Goal: Information Seeking & Learning: Find specific fact

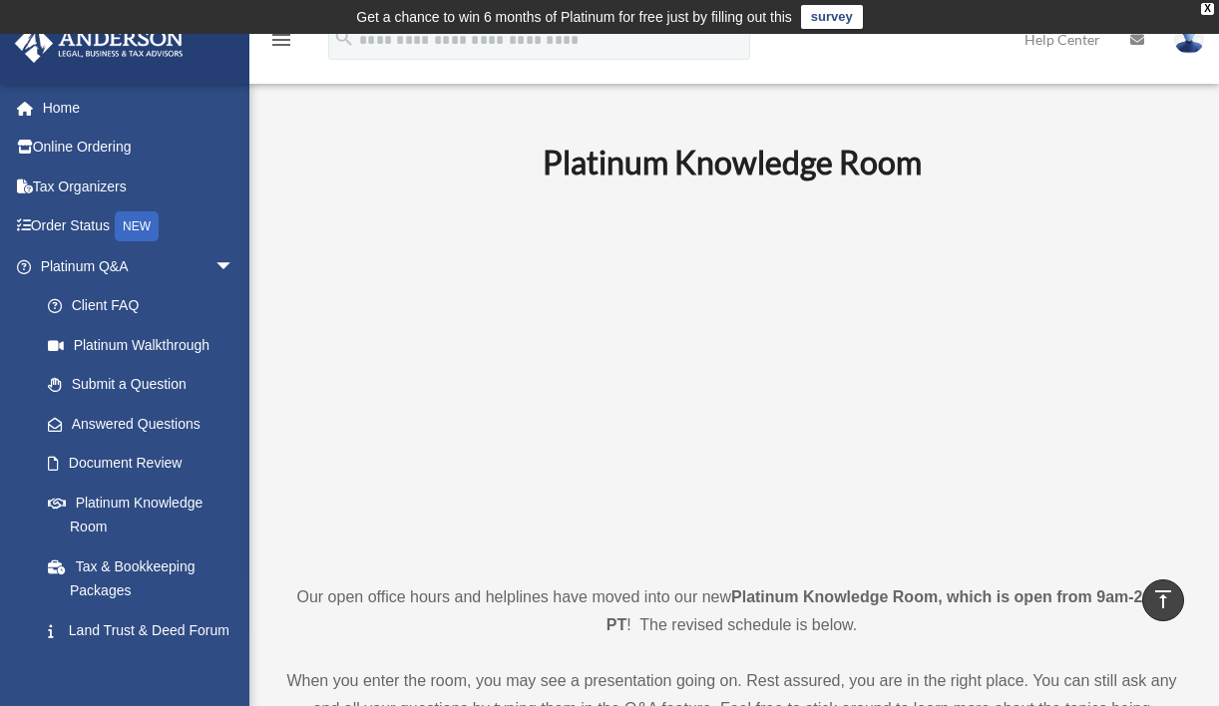
scroll to position [872, 0]
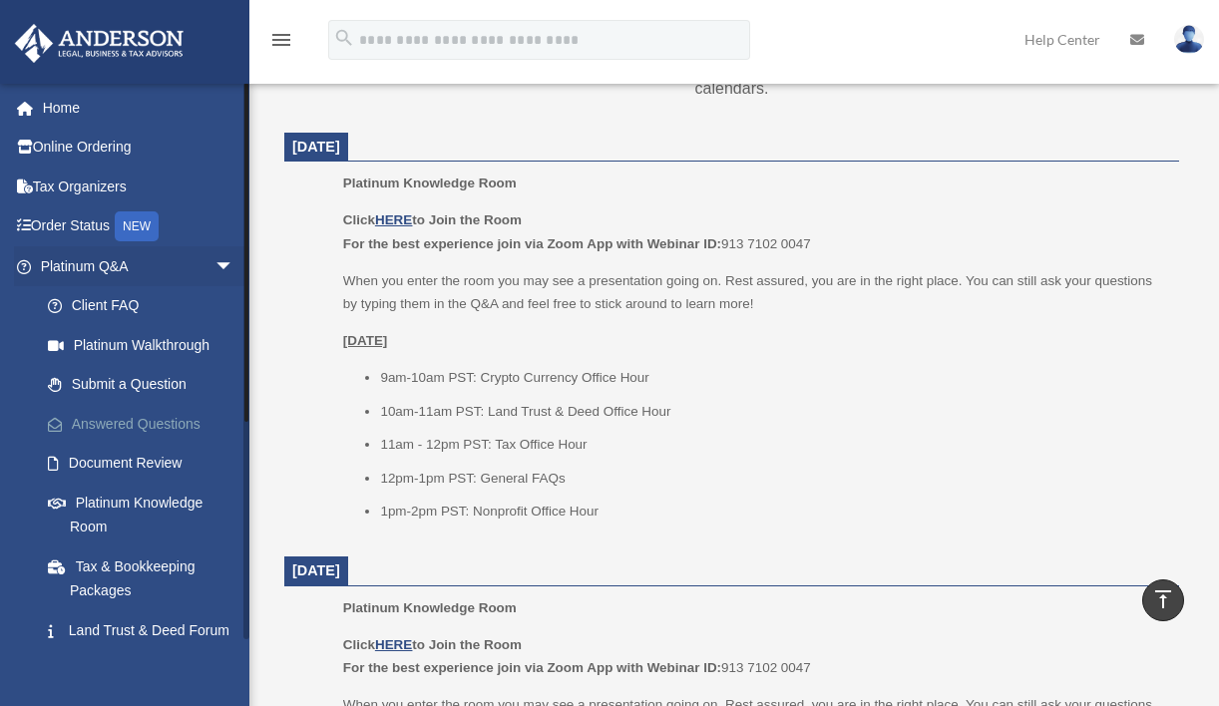
click at [119, 419] on link "Answered Questions" at bounding box center [146, 424] width 236 height 40
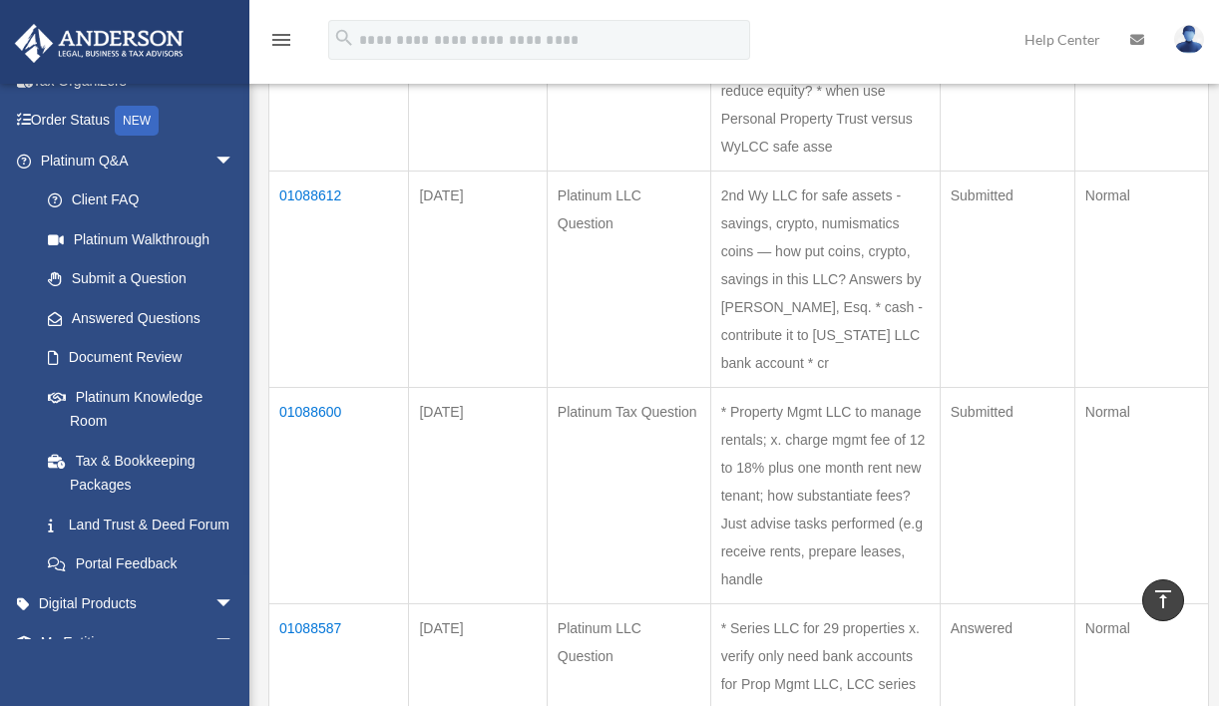
scroll to position [1118, 0]
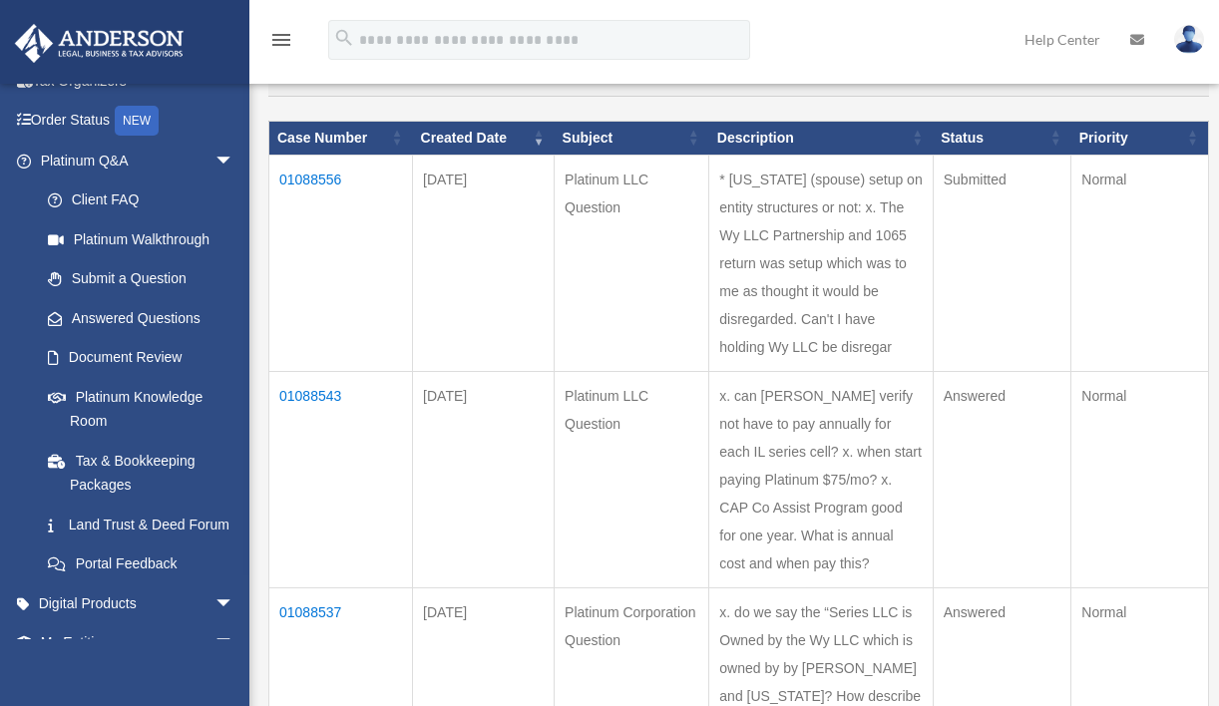
scroll to position [252, 0]
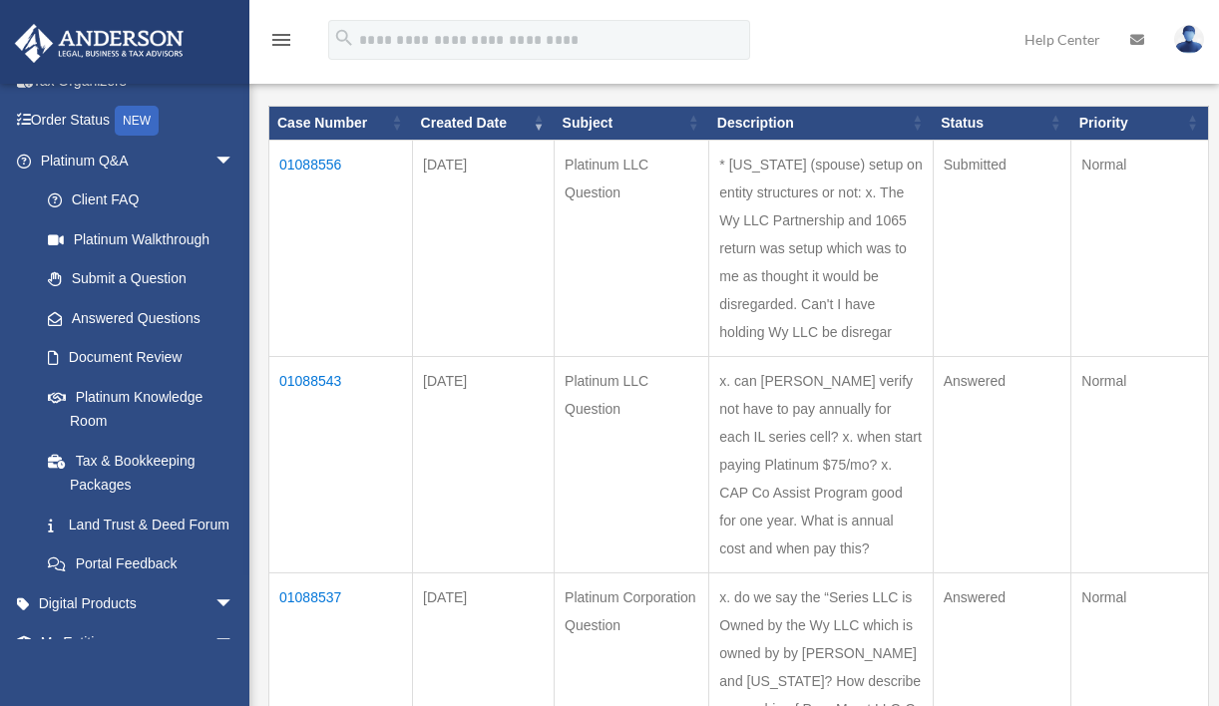
click at [303, 572] on td "01088537" at bounding box center [341, 680] width 144 height 216
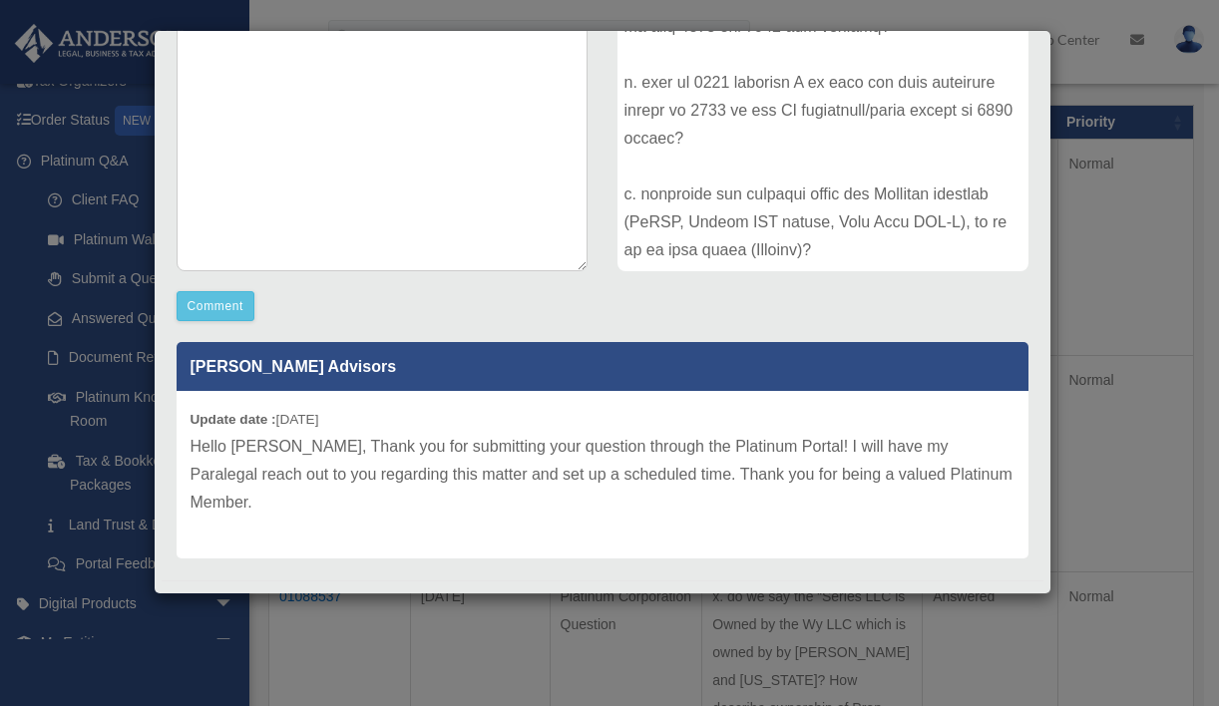
scroll to position [344, 0]
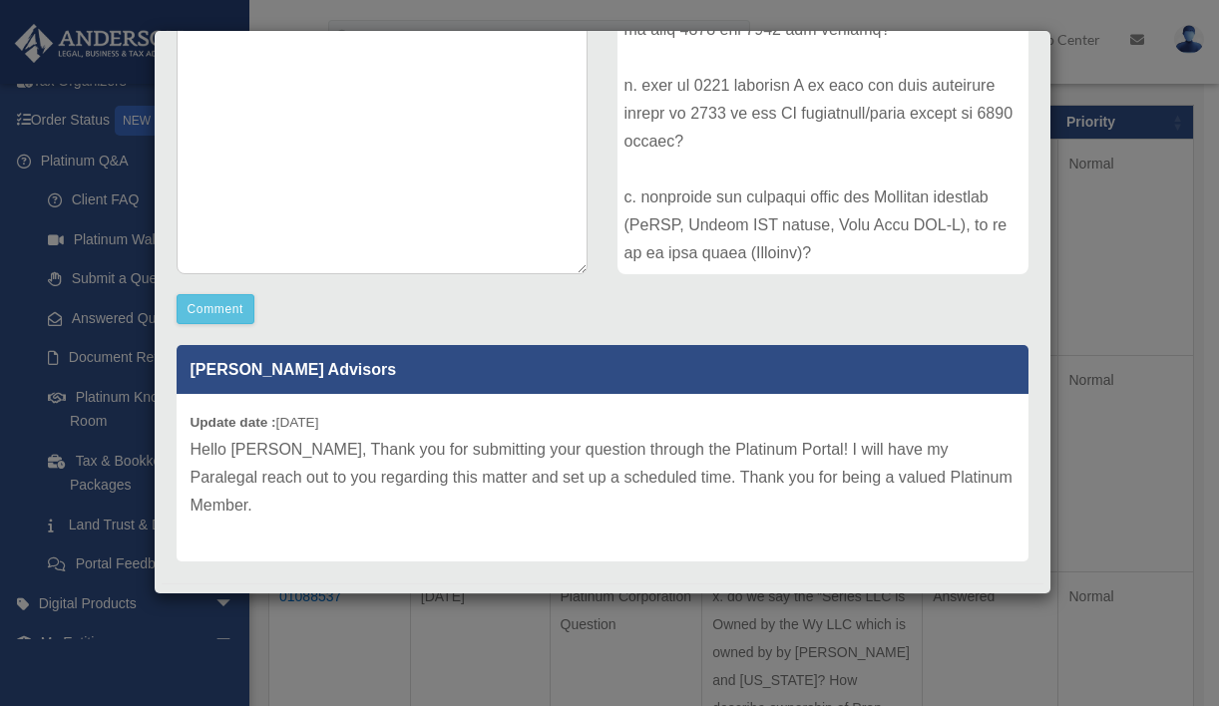
click at [580, 459] on p "Hello [PERSON_NAME], Thank you for submitting your question through the Platinu…" at bounding box center [602, 478] width 824 height 84
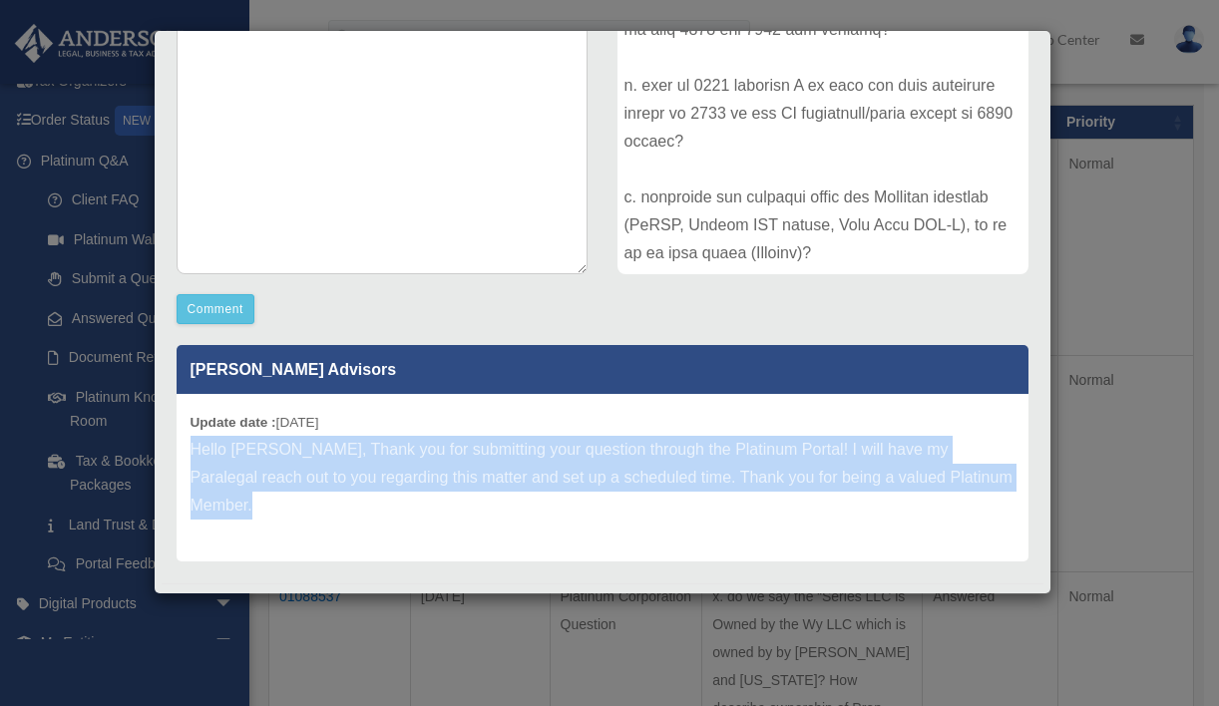
click at [580, 459] on p "Hello [PERSON_NAME], Thank you for submitting your question through the Platinu…" at bounding box center [602, 478] width 824 height 84
drag, startPoint x: 187, startPoint y: 421, endPoint x: 166, endPoint y: 521, distance: 102.1
click at [172, 521] on div "[PERSON_NAME] Advisors Update date : [DATE] Hello [PERSON_NAME], Thank you for …" at bounding box center [603, 446] width 882 height 230
copy div "Update date : [DATE] Hello [PERSON_NAME], Thank you for submitting your questio…"
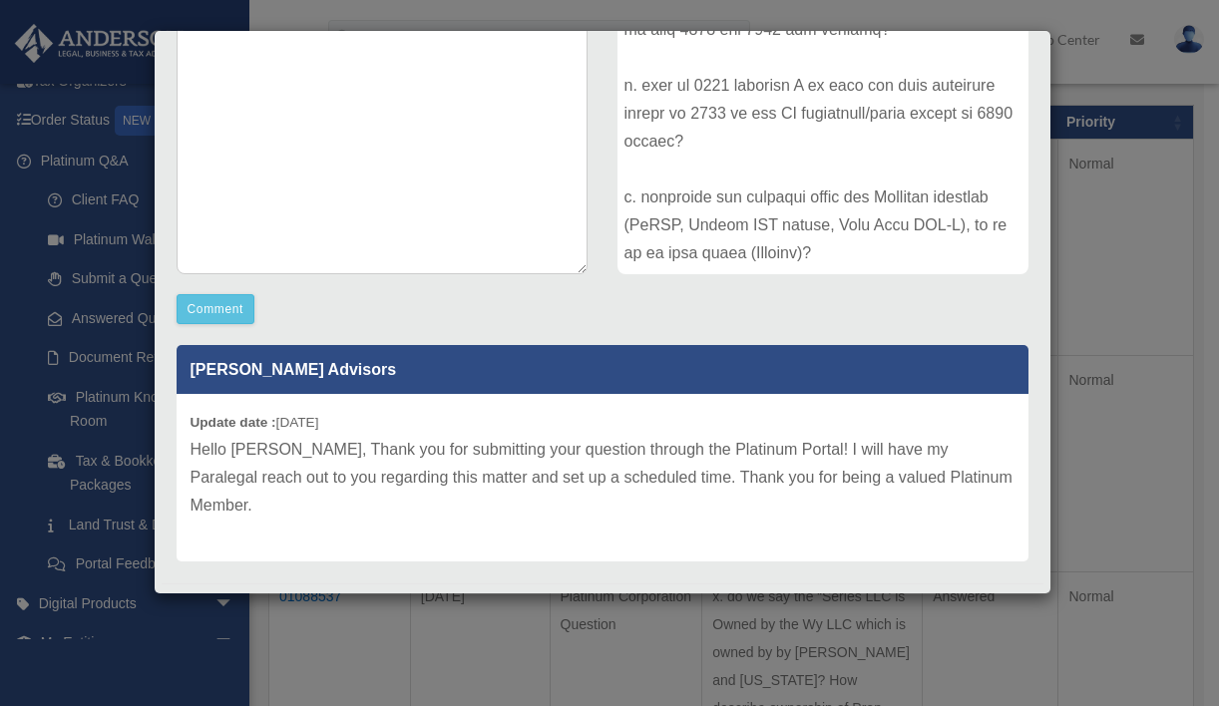
click at [810, 155] on div at bounding box center [822, 124] width 411 height 299
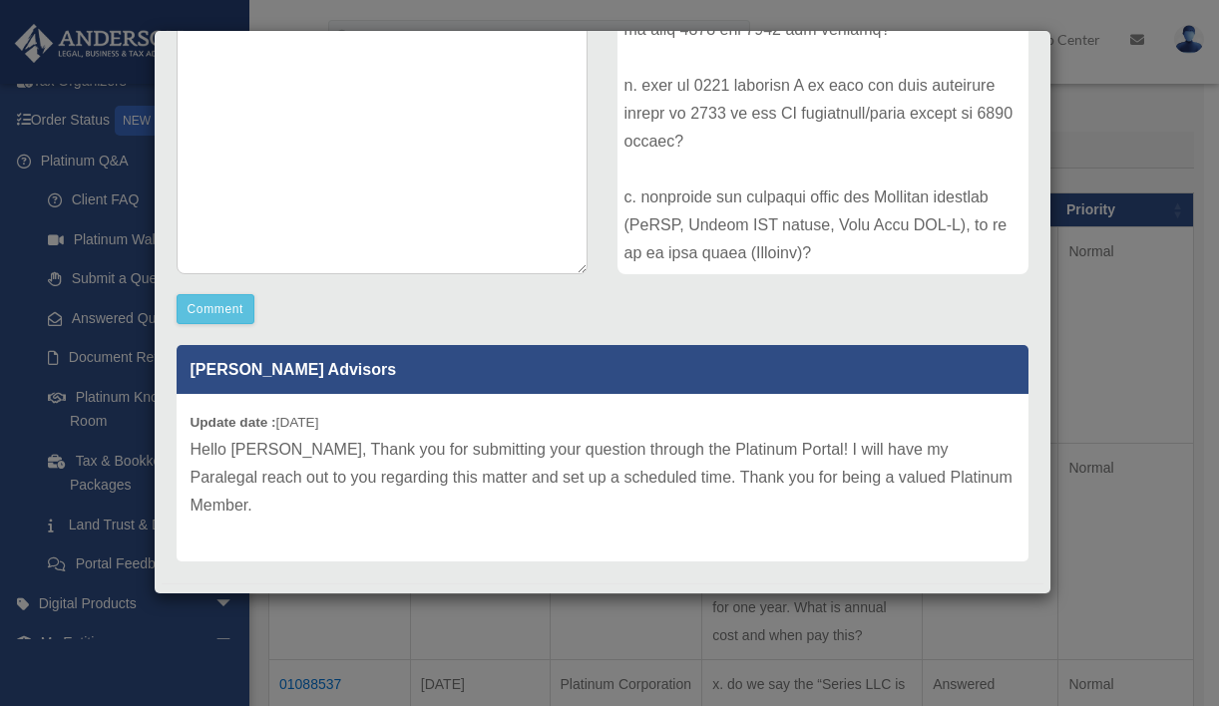
click at [444, 622] on div "Case Detail × Platinum Corporation Question Case Number 01088537 Created Date […" at bounding box center [609, 353] width 1219 height 706
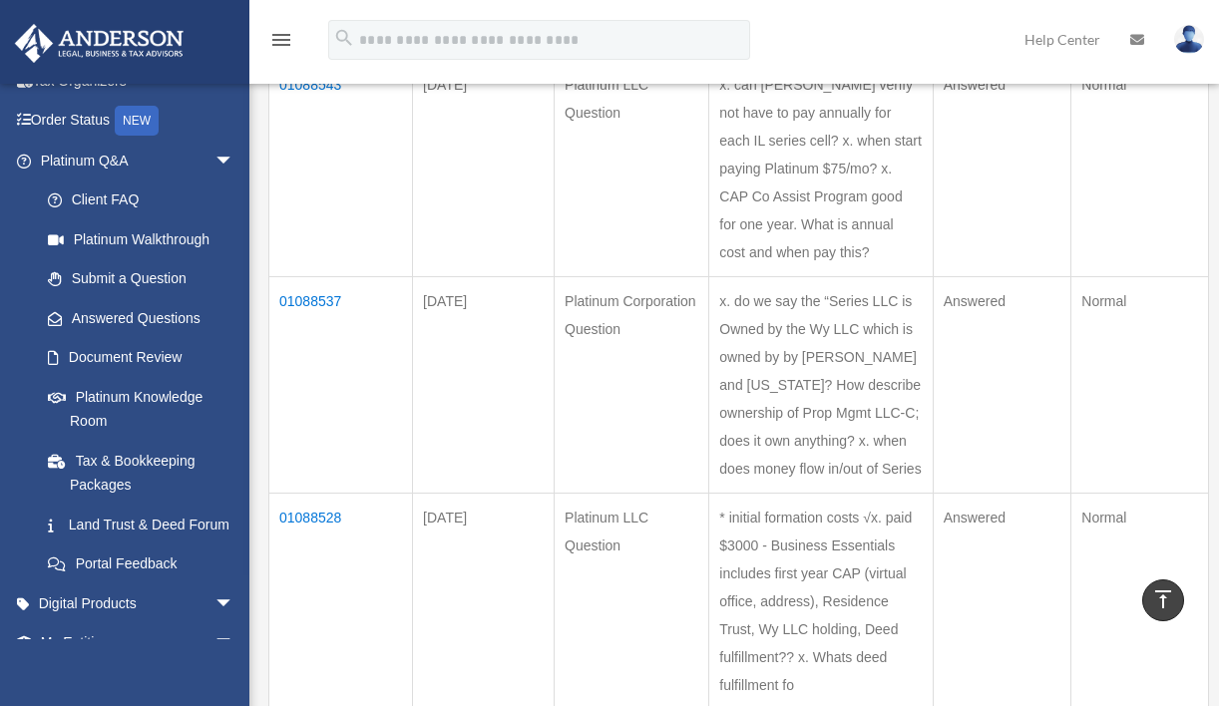
scroll to position [555, 0]
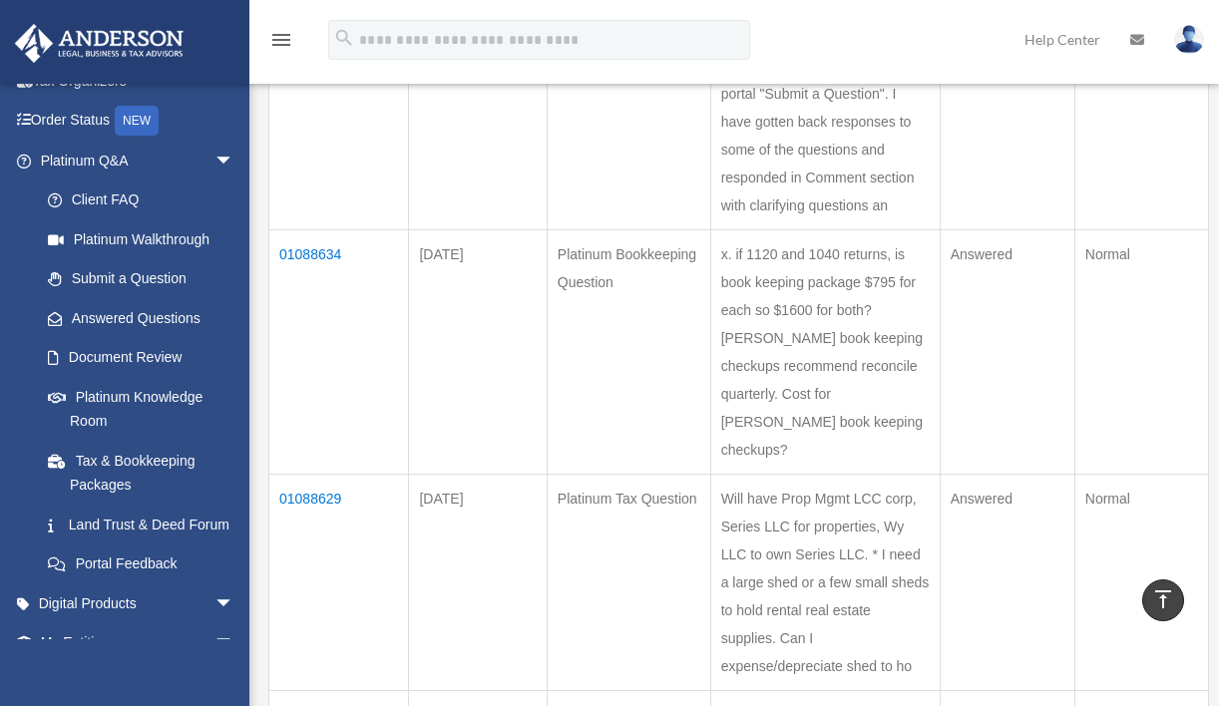
scroll to position [376, 0]
click at [313, 232] on td "01088634" at bounding box center [339, 354] width 140 height 244
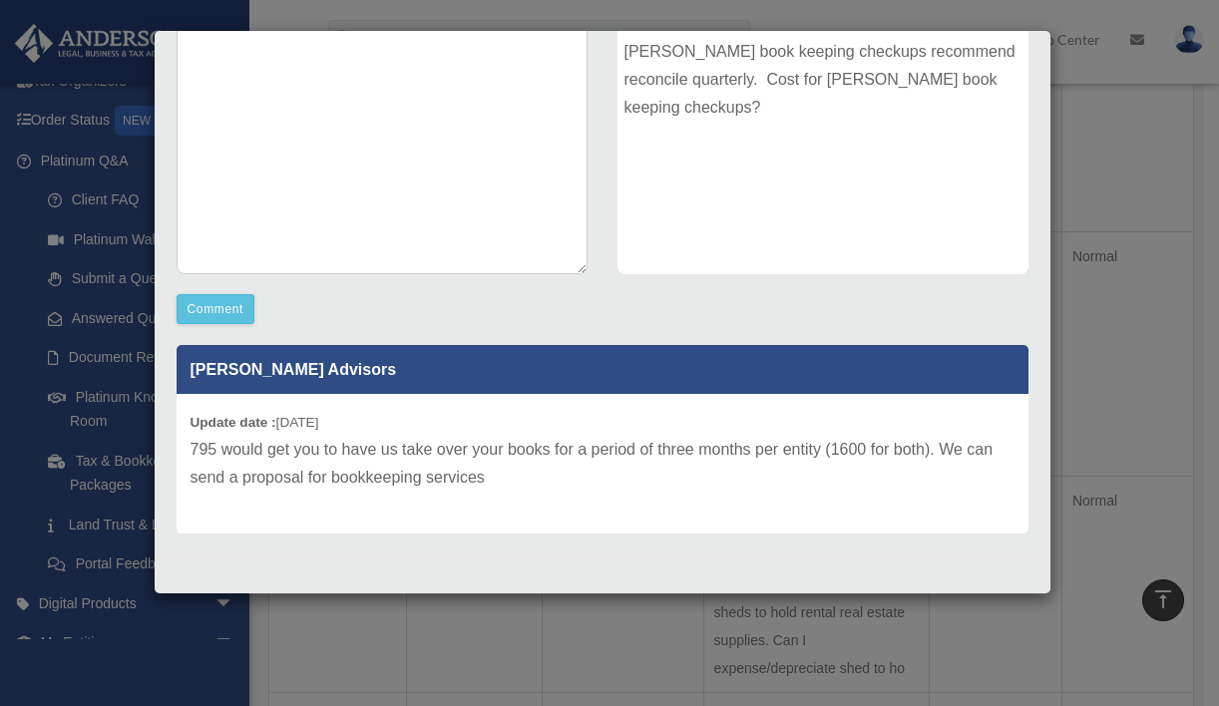
scroll to position [344, 0]
click at [444, 453] on p "795 would get you to have us take over your books for a period of three months …" at bounding box center [602, 464] width 824 height 56
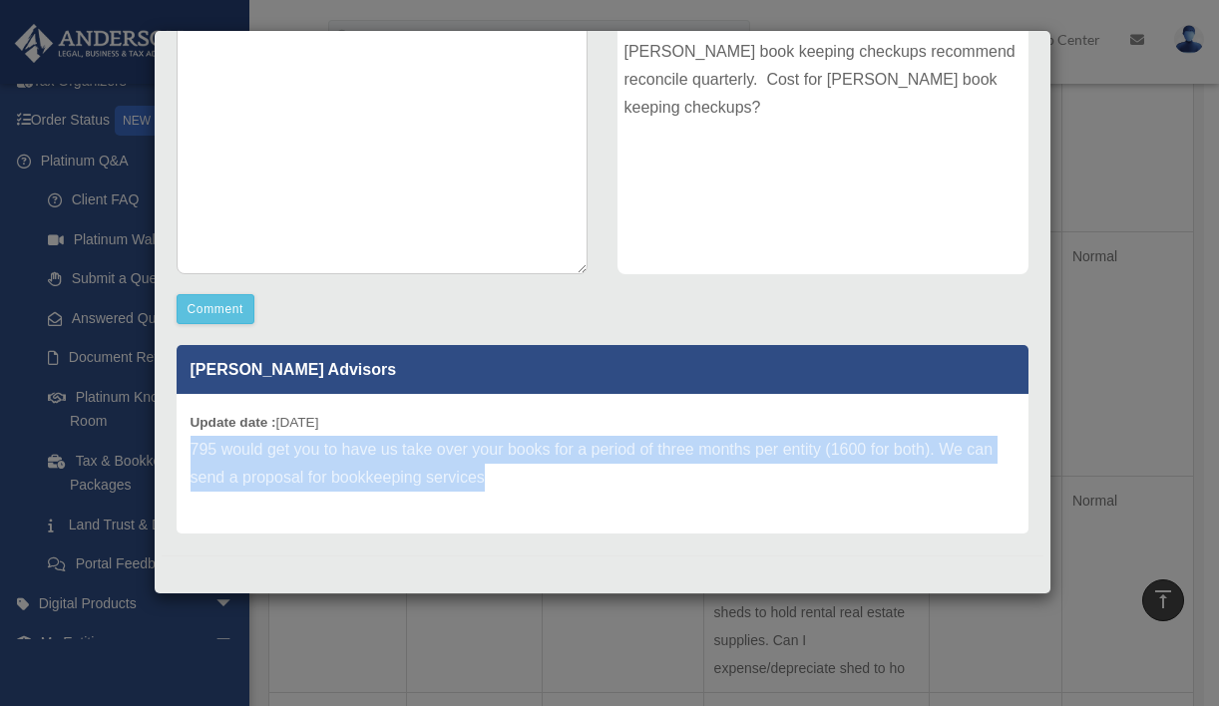
click at [444, 453] on p "795 would get you to have us take over your books for a period of three months …" at bounding box center [602, 464] width 824 height 56
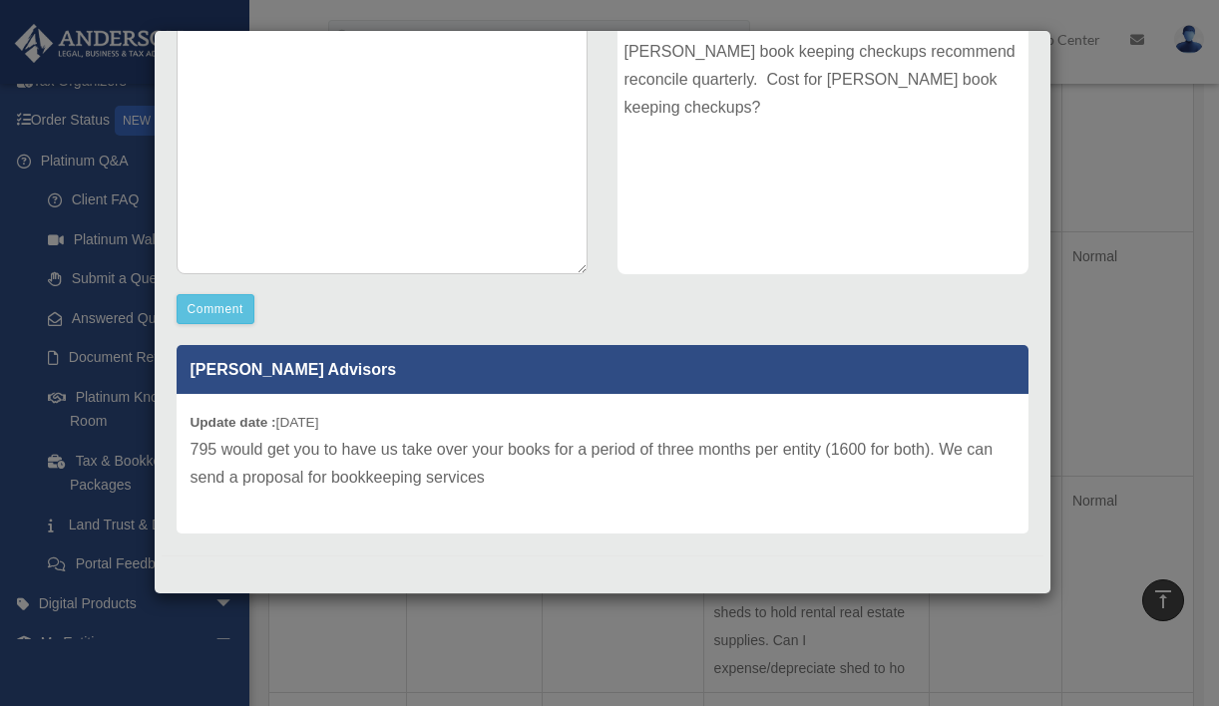
click at [496, 476] on p "795 would get you to have us take over your books for a period of three months …" at bounding box center [602, 464] width 824 height 56
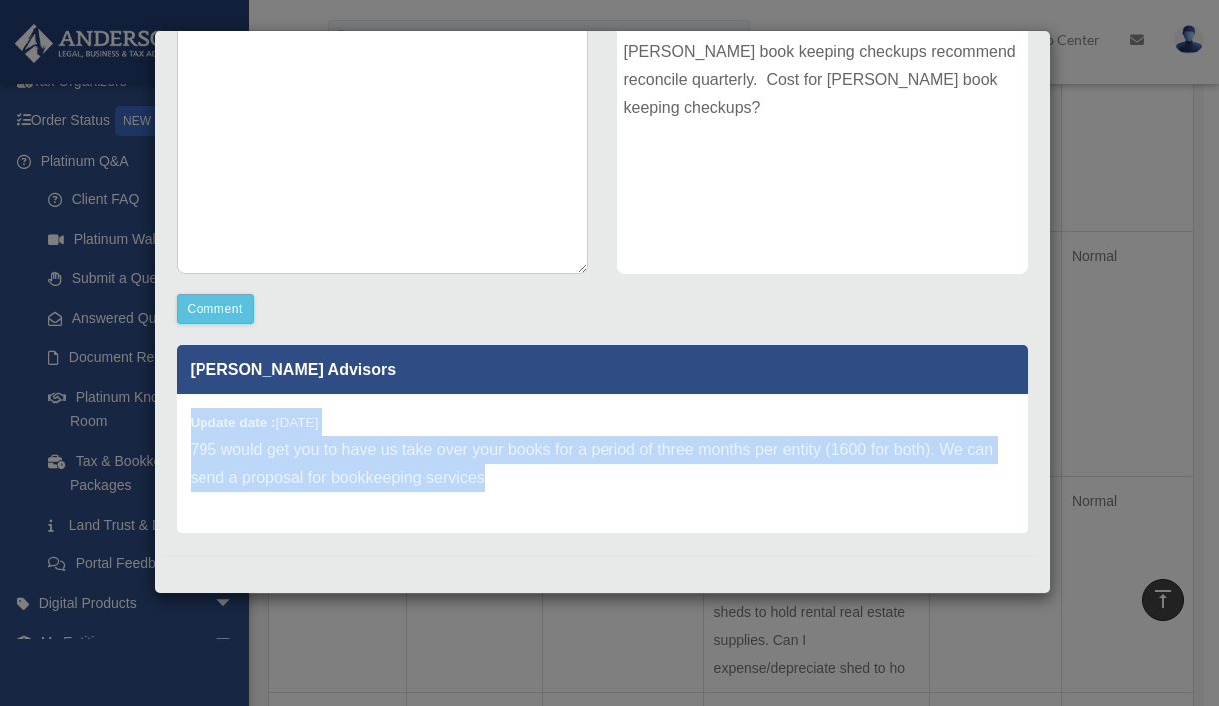
drag, startPoint x: 496, startPoint y: 476, endPoint x: 185, endPoint y: 418, distance: 316.5
click at [185, 418] on div "Update date : [DATE] 795 would get you to have us take over your books for a pe…" at bounding box center [603, 464] width 852 height 140
copy div "Update date : [DATE] 795 would get you to have us take over your books for a pe…"
click at [446, 461] on p "795 would get you to have us take over your books for a period of three months …" at bounding box center [602, 464] width 824 height 56
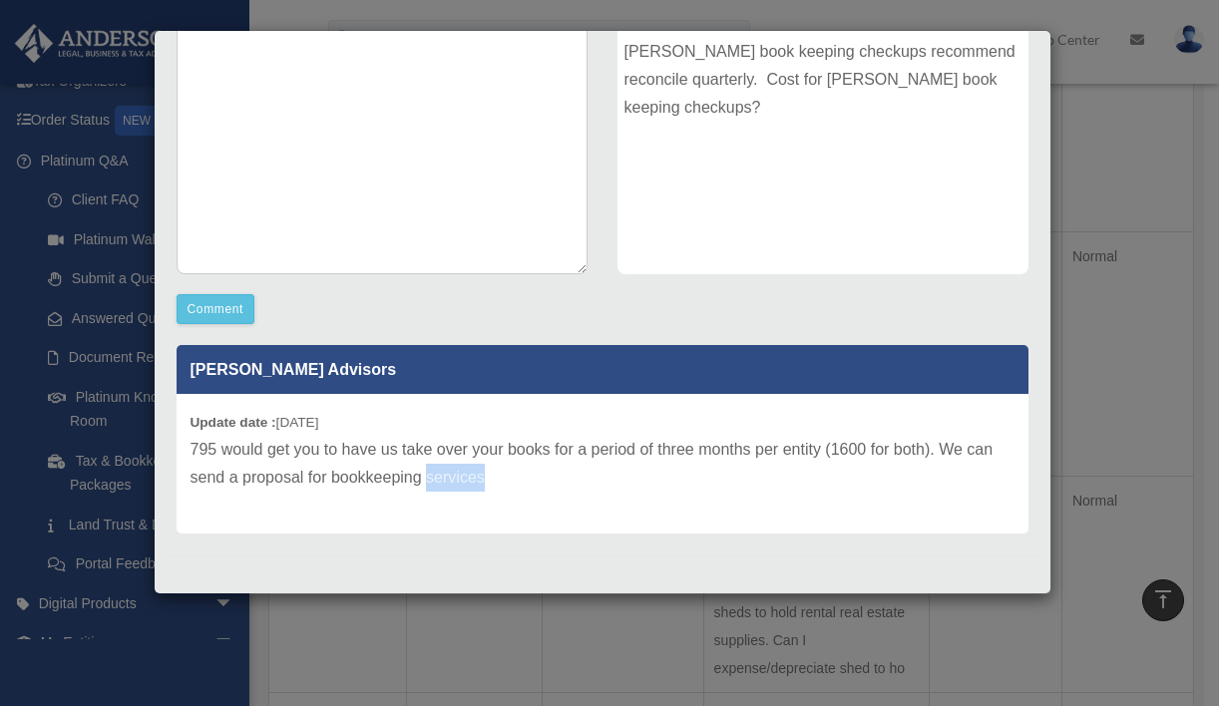
click at [446, 461] on p "795 would get you to have us take over your books for a period of three months …" at bounding box center [602, 464] width 824 height 56
click at [491, 479] on p "795 would get you to have us take over your books for a period of three months …" at bounding box center [602, 464] width 824 height 56
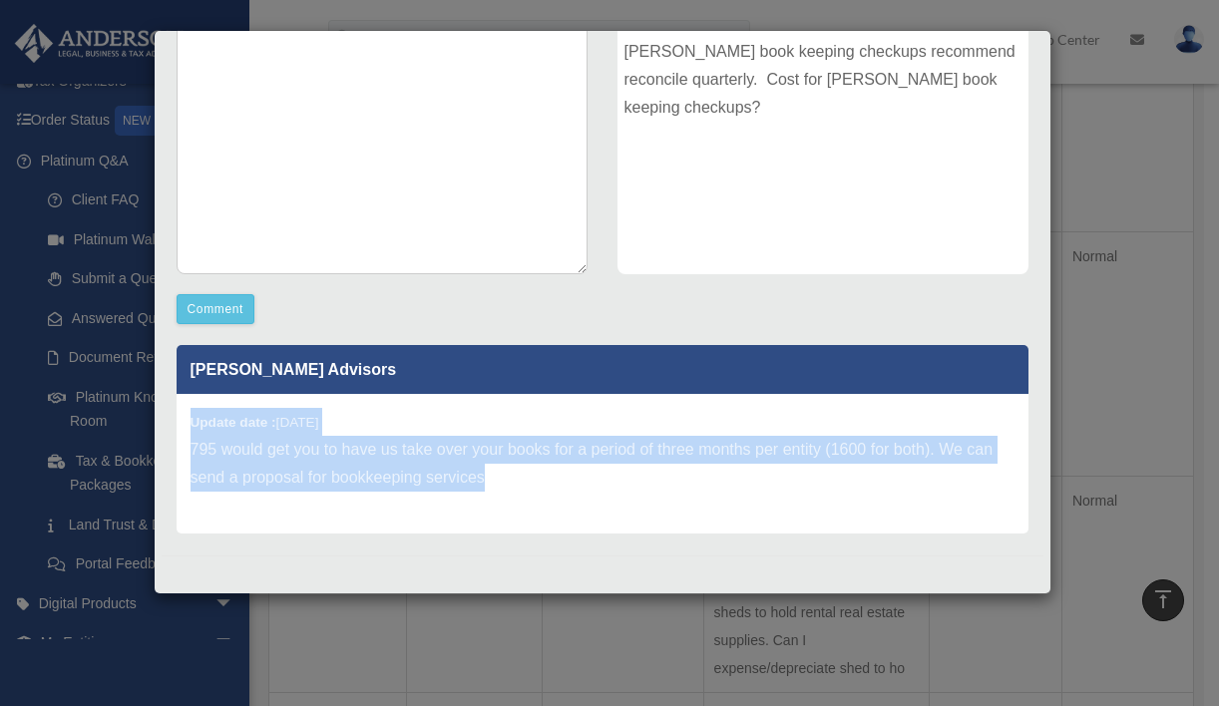
drag, startPoint x: 491, startPoint y: 479, endPoint x: 185, endPoint y: 415, distance: 312.8
click at [185, 415] on div "Update date : [DATE] 795 would get you to have us take over your books for a pe…" at bounding box center [603, 464] width 852 height 140
copy div "Update date : [DATE] 795 would get you to have us take over your books for a pe…"
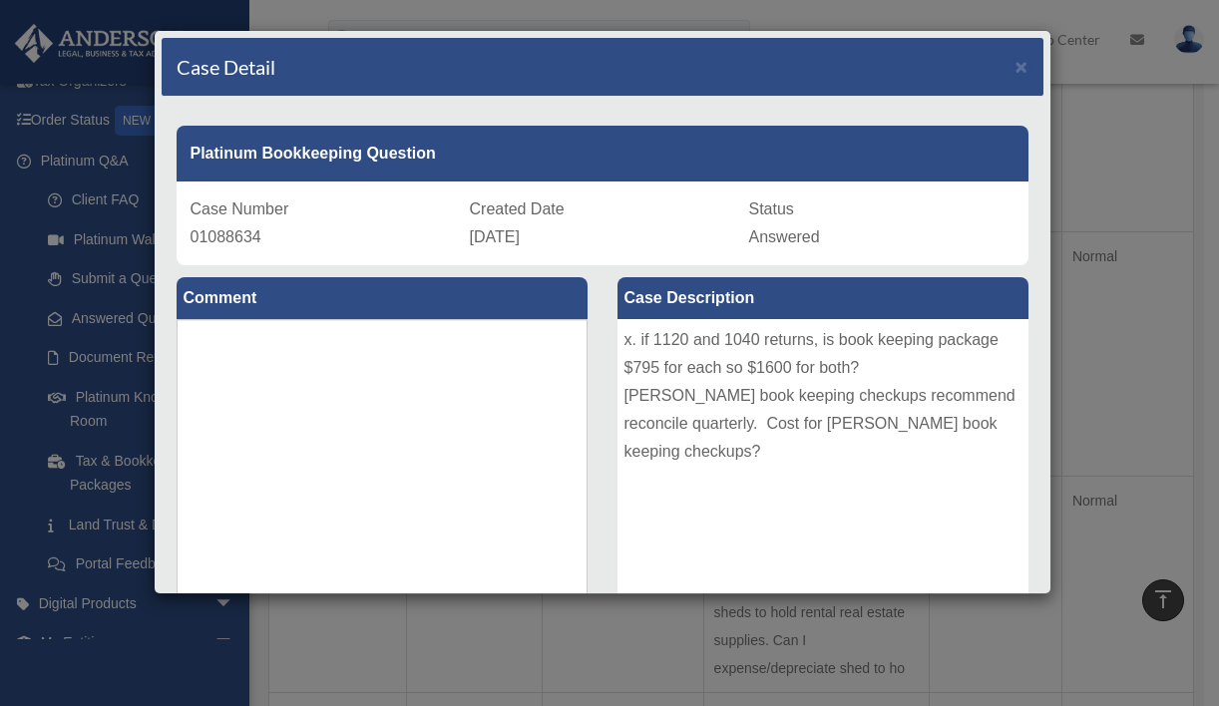
scroll to position [0, 0]
click at [417, 666] on div "Case Detail × Platinum Bookkeeping Question Case Number 01088634 Created Date […" at bounding box center [609, 353] width 1219 height 706
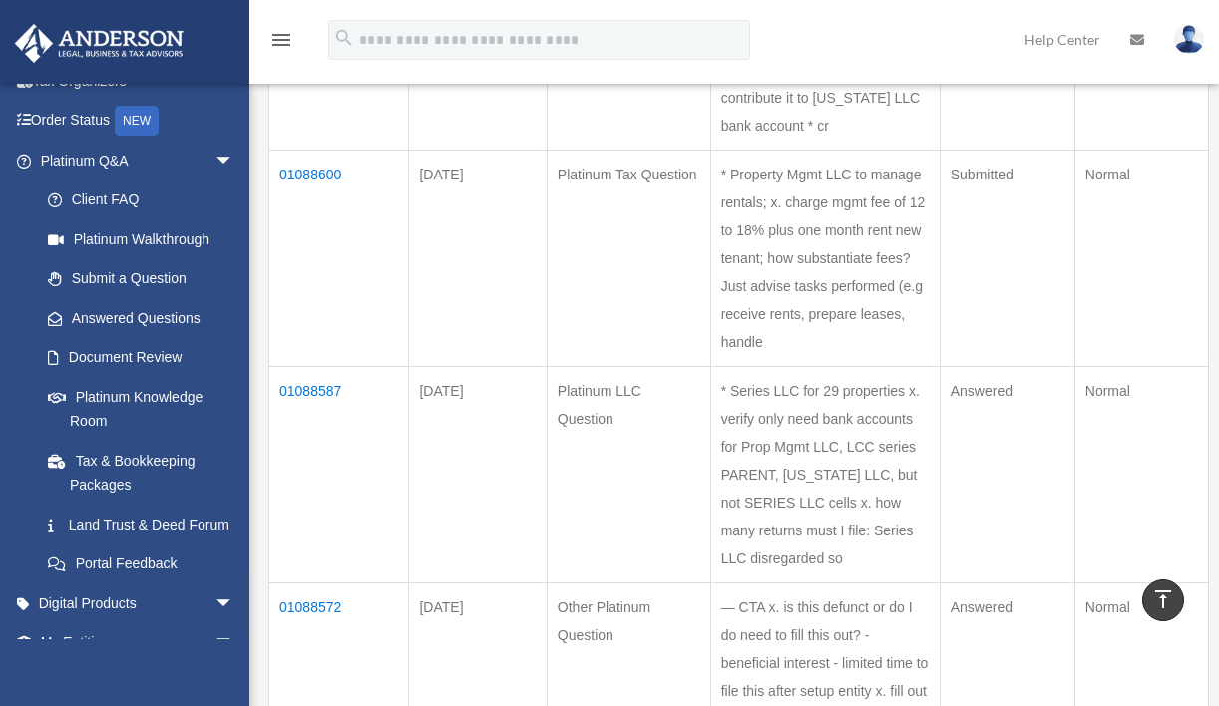
scroll to position [1363, 0]
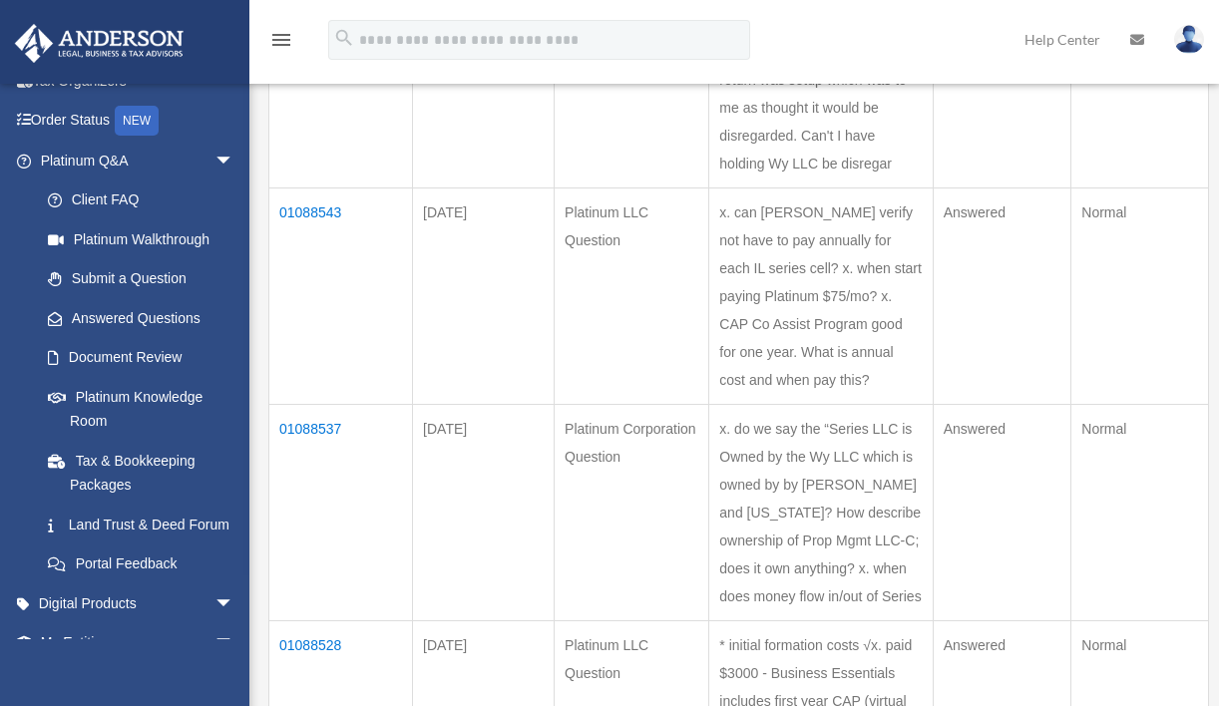
scroll to position [425, 0]
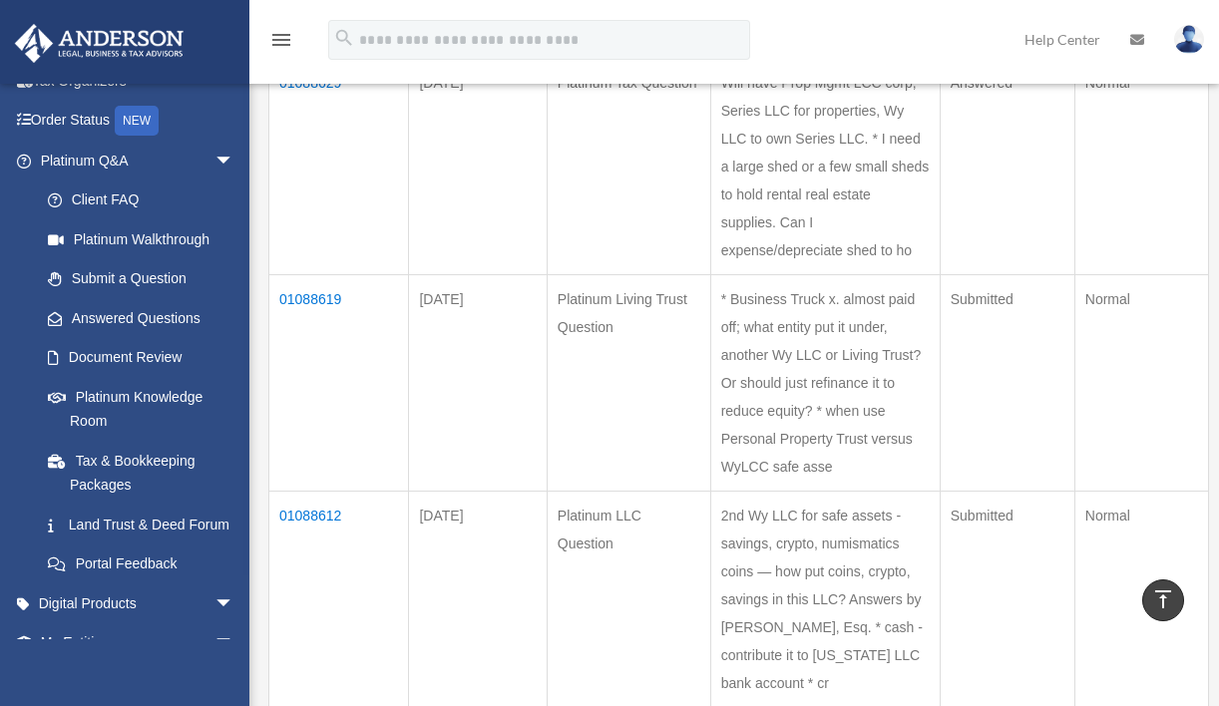
scroll to position [796, 0]
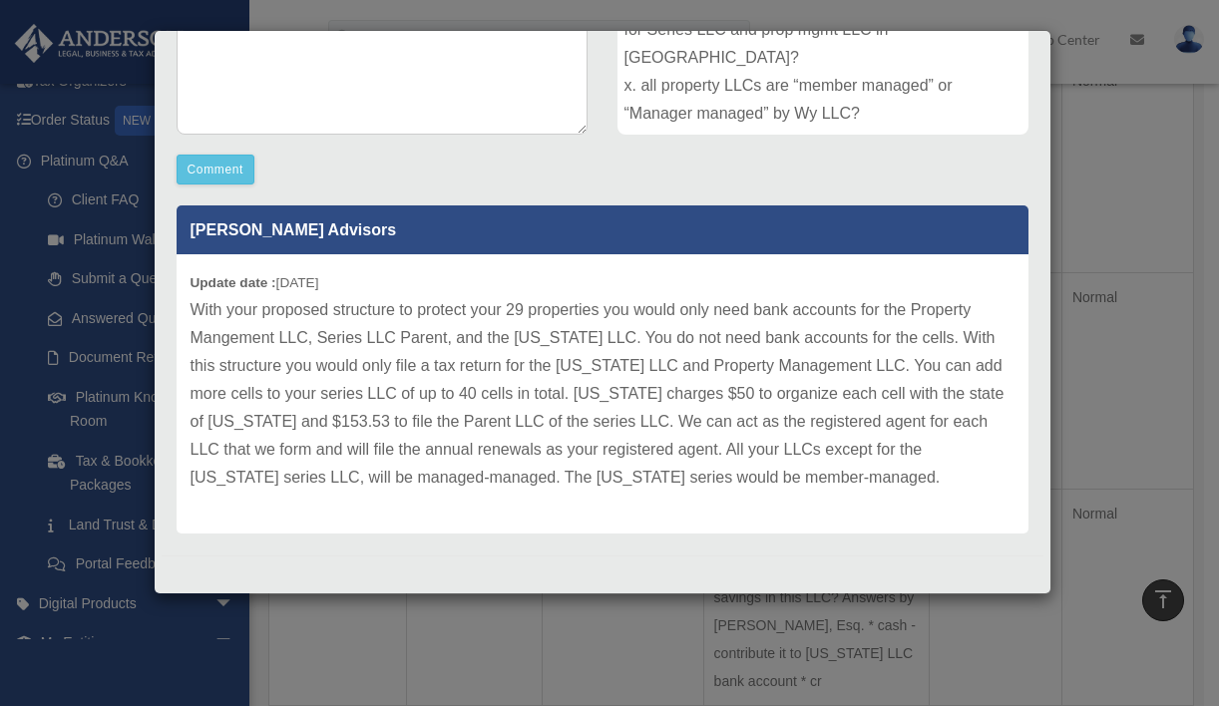
scroll to position [484, 0]
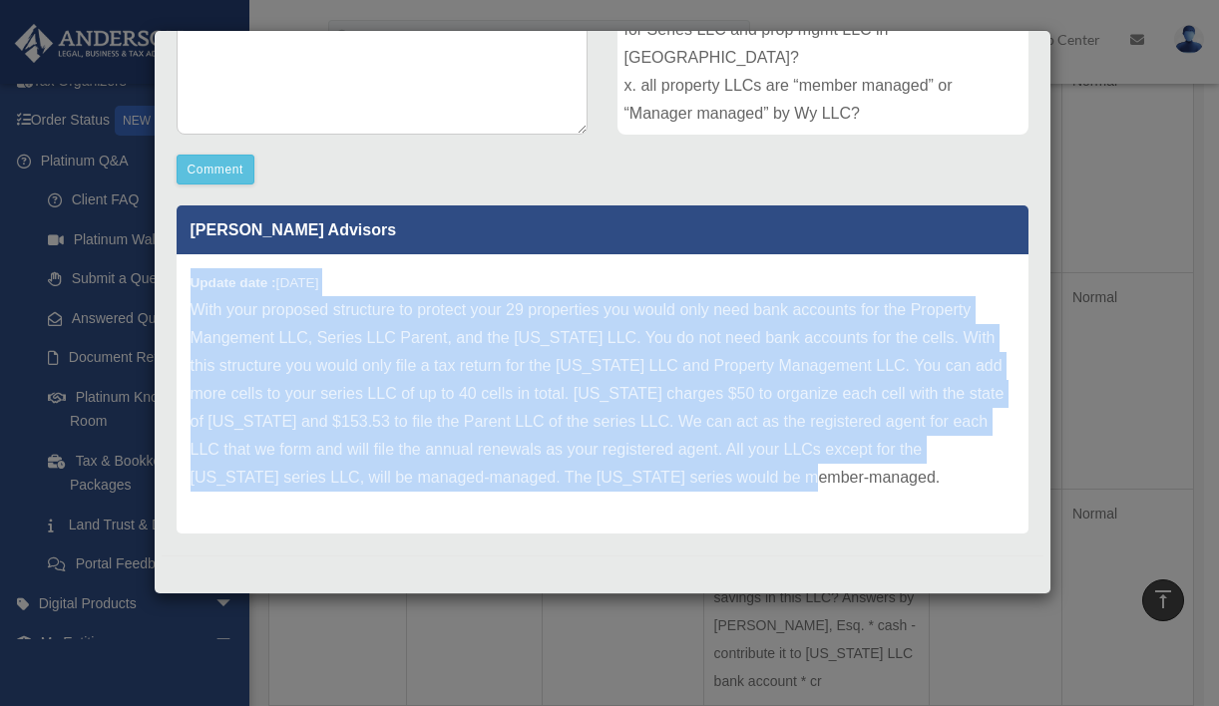
drag, startPoint x: 190, startPoint y: 285, endPoint x: 165, endPoint y: 511, distance: 226.9
click at [165, 511] on div "[PERSON_NAME] Advisors Update date : [DATE] With your proposed structure to pro…" at bounding box center [603, 362] width 882 height 342
copy div "Update date : [DATE] With your proposed structure to protect your 29 properties…"
